Goal: Obtain resource: Download file/media

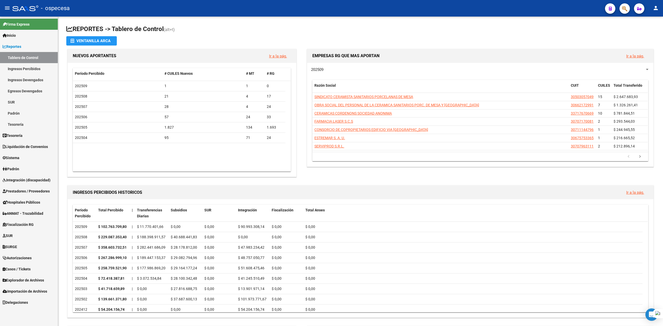
click at [22, 176] on link "Integración (discapacidad)" at bounding box center [29, 180] width 58 height 11
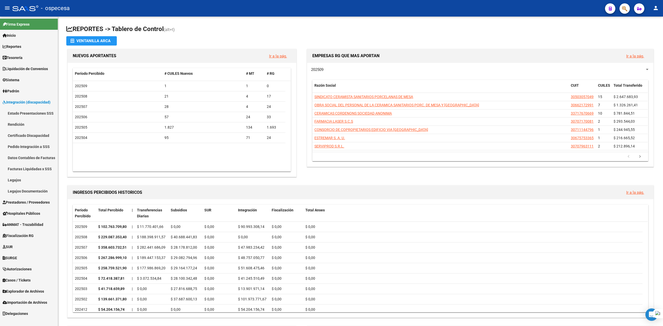
click at [20, 201] on span "Prestadores / Proveedores" at bounding box center [26, 203] width 47 height 6
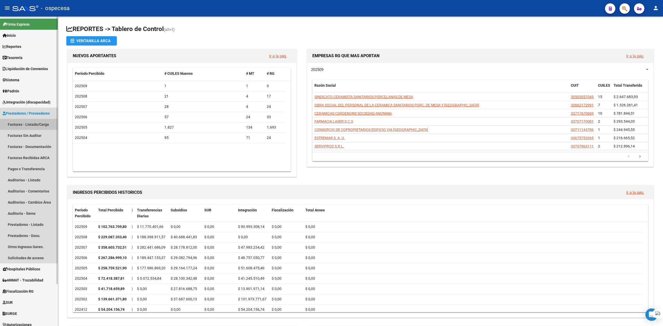
click at [26, 124] on link "Facturas - Listado/Carga" at bounding box center [29, 124] width 58 height 11
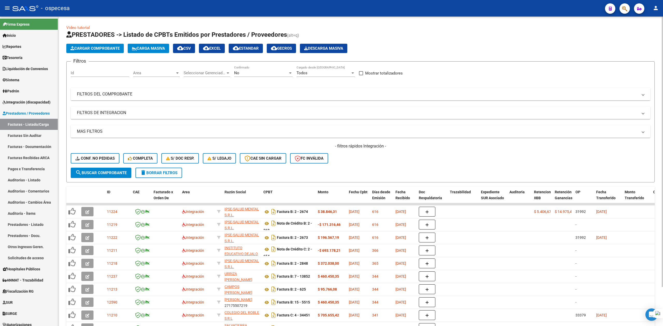
click at [187, 97] on mat-panel-title "FILTROS DEL COMPROBANTE" at bounding box center [357, 94] width 561 height 6
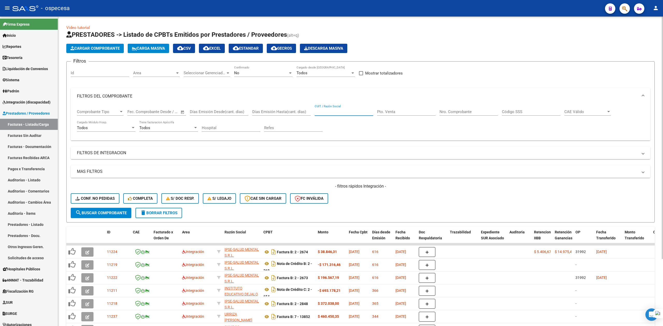
click at [352, 114] on input "CUIT / Razón Social" at bounding box center [344, 112] width 59 height 5
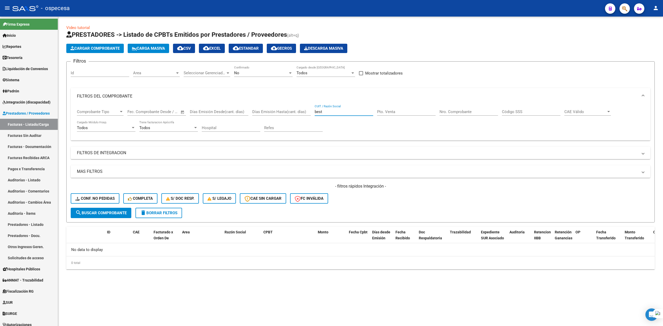
click at [352, 114] on input "best" at bounding box center [344, 112] width 59 height 5
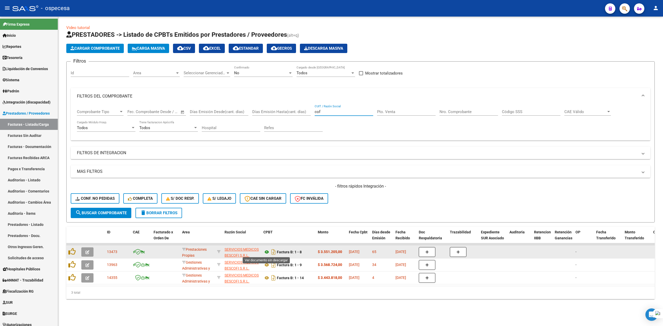
type input "cof"
click at [267, 254] on icon at bounding box center [266, 252] width 7 height 6
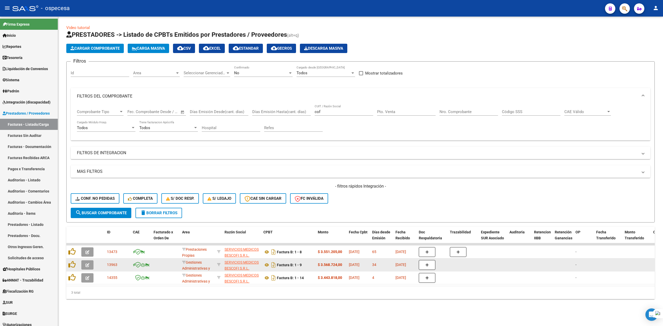
click at [350, 267] on div "[DATE]" at bounding box center [358, 265] width 19 height 6
